Goal: Task Accomplishment & Management: Complete application form

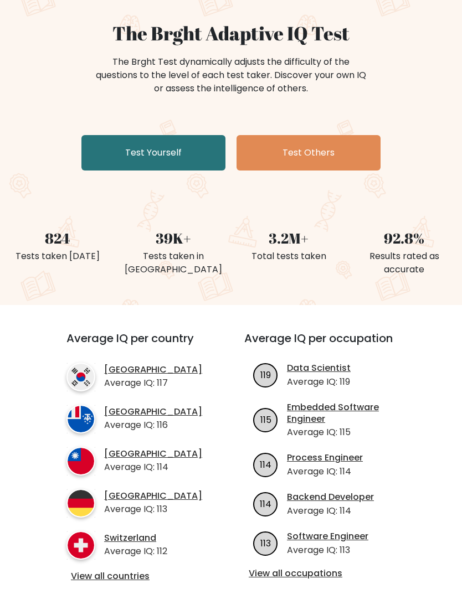
scroll to position [126, 0]
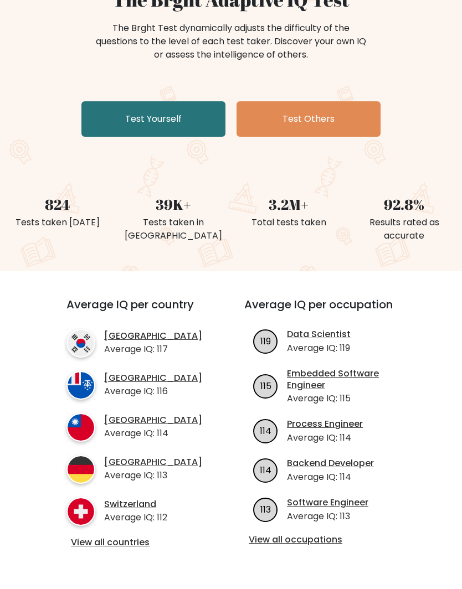
click at [214, 112] on link "Test Yourself" at bounding box center [153, 118] width 144 height 35
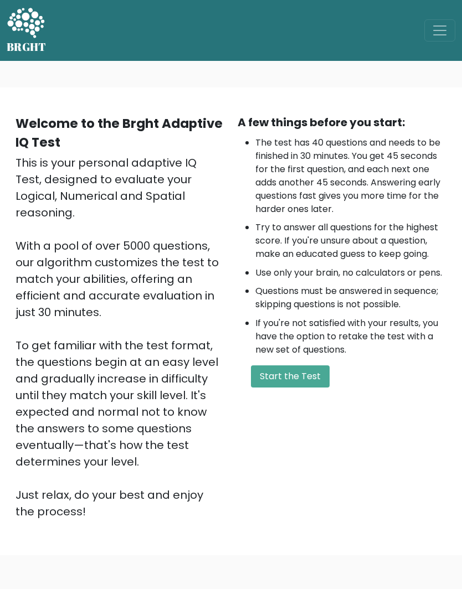
click at [306, 375] on button "Start the Test" at bounding box center [290, 377] width 79 height 22
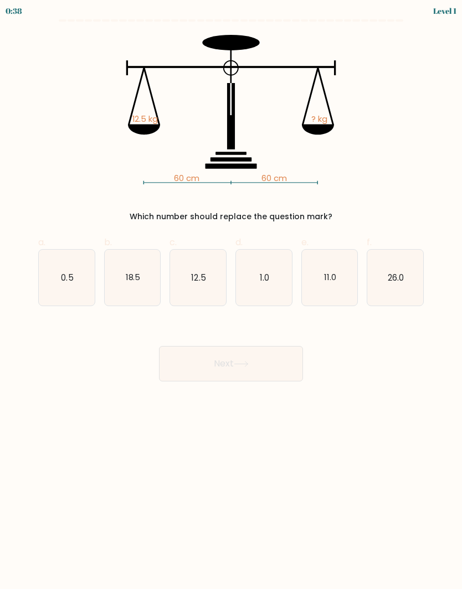
click at [224, 272] on icon "12.5" at bounding box center [198, 278] width 56 height 56
click at [231, 295] on input "c. 12.5" at bounding box center [231, 298] width 1 height 7
radio input "true"
click at [269, 362] on button "Next" at bounding box center [231, 363] width 144 height 35
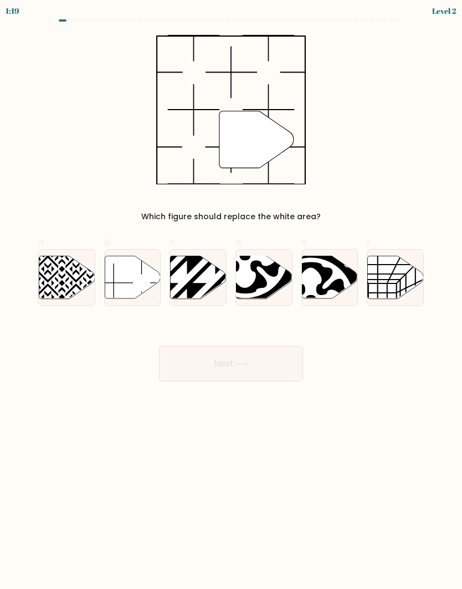
click at [119, 269] on icon at bounding box center [133, 277] width 56 height 43
click at [231, 295] on input "b." at bounding box center [231, 298] width 1 height 7
radio input "true"
click at [284, 371] on button "Next" at bounding box center [231, 363] width 144 height 35
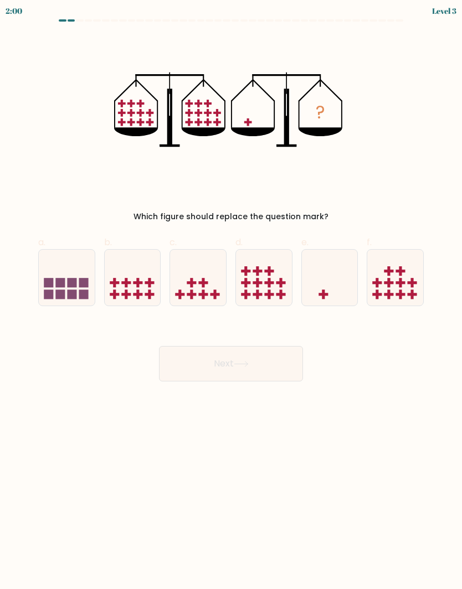
click at [321, 283] on icon at bounding box center [330, 278] width 56 height 46
click at [232, 295] on input "e." at bounding box center [231, 298] width 1 height 7
radio input "true"
click at [283, 371] on button "Next" at bounding box center [231, 363] width 144 height 35
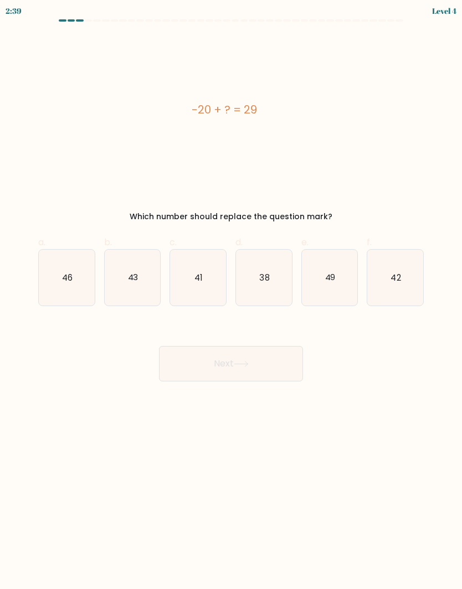
click at [345, 275] on icon "49" at bounding box center [330, 278] width 56 height 56
click at [232, 295] on input "e. 49" at bounding box center [231, 298] width 1 height 7
radio input "true"
click at [292, 376] on button "Next" at bounding box center [231, 363] width 144 height 35
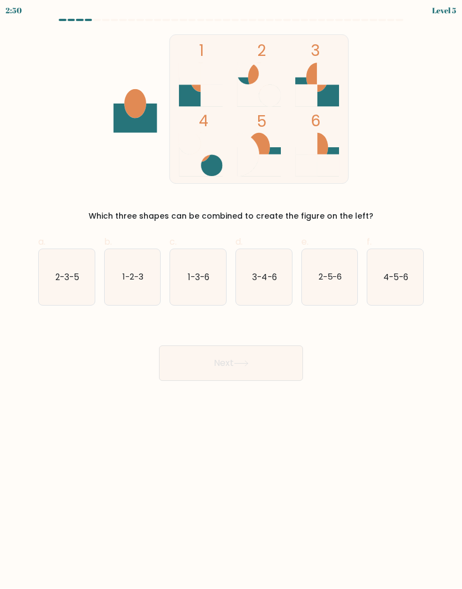
scroll to position [48, 0]
click at [211, 250] on icon "1-3-6" at bounding box center [198, 278] width 56 height 56
click at [231, 295] on input "c. 1-3-6" at bounding box center [231, 298] width 1 height 7
radio input "true"
click at [250, 346] on button "Next" at bounding box center [231, 363] width 144 height 35
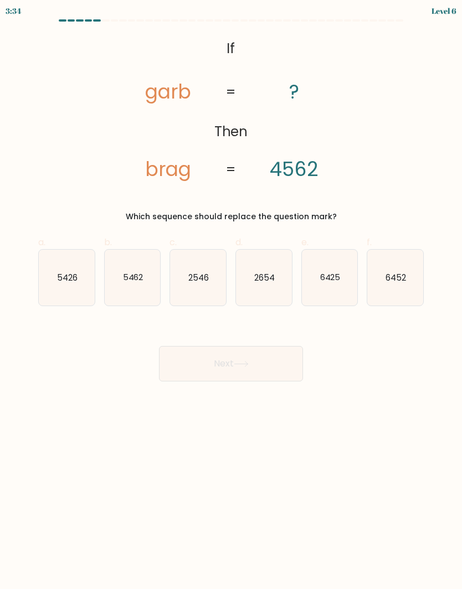
scroll to position [0, 0]
click at [271, 293] on icon "2654" at bounding box center [264, 278] width 56 height 56
click at [232, 295] on input "d. 2654" at bounding box center [231, 298] width 1 height 7
radio input "true"
click at [269, 378] on button "Next" at bounding box center [231, 363] width 144 height 35
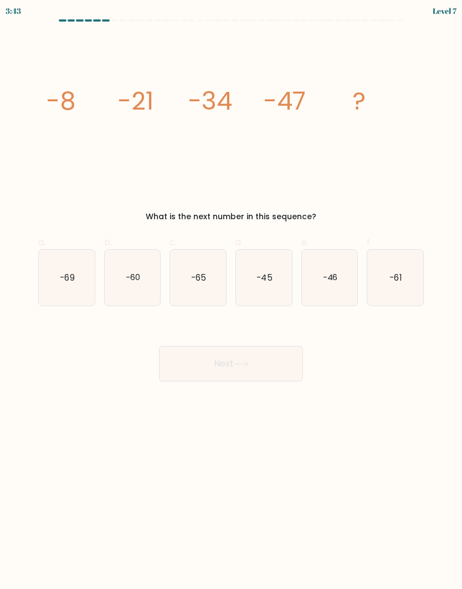
click at [135, 288] on icon "-60" at bounding box center [133, 278] width 56 height 56
click at [231, 295] on input "b. -60" at bounding box center [231, 298] width 1 height 7
radio input "true"
click at [230, 372] on button "Next" at bounding box center [231, 363] width 144 height 35
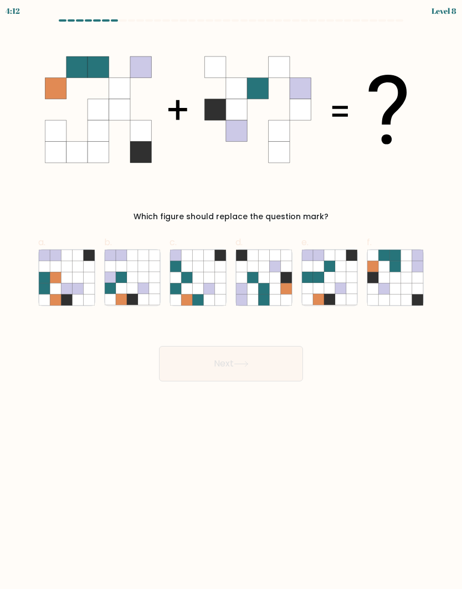
click at [404, 291] on icon at bounding box center [406, 288] width 11 height 11
click at [232, 295] on input "f." at bounding box center [231, 298] width 1 height 7
radio input "true"
click at [259, 368] on button "Next" at bounding box center [231, 363] width 144 height 35
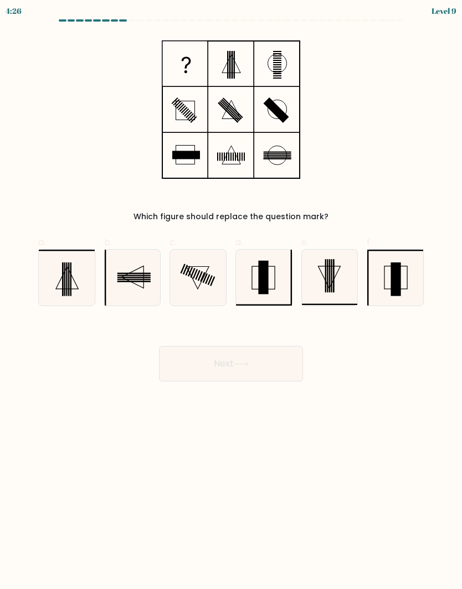
click at [414, 273] on icon at bounding box center [395, 278] width 56 height 56
click at [232, 295] on input "f." at bounding box center [231, 298] width 1 height 7
radio input "true"
click at [261, 389] on body "4:19 Level 9" at bounding box center [231, 294] width 462 height 589
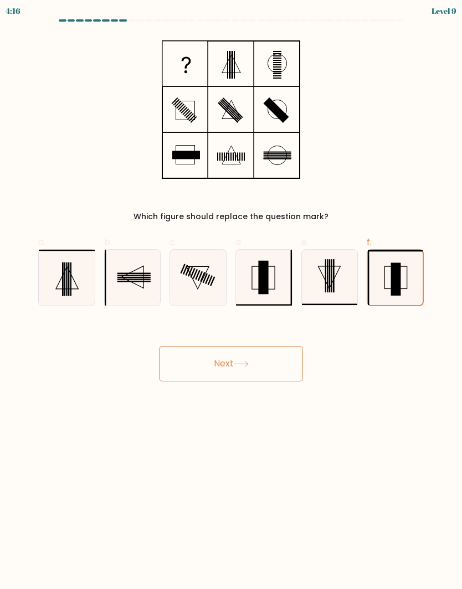
click at [253, 366] on button "Next" at bounding box center [231, 363] width 144 height 35
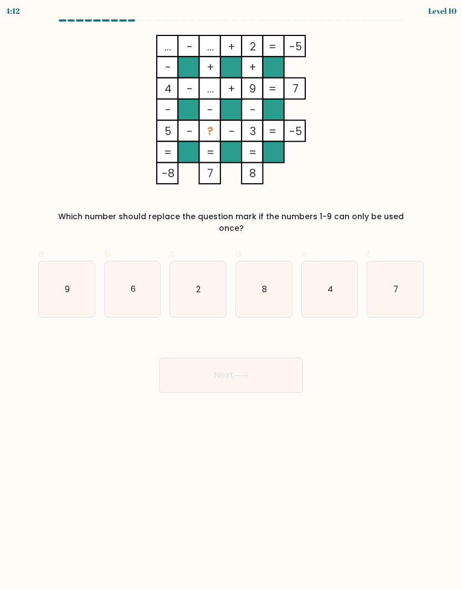
click at [194, 273] on icon "2" at bounding box center [198, 289] width 56 height 56
click at [231, 295] on input "c. 2" at bounding box center [231, 298] width 1 height 7
radio input "true"
